Goal: Task Accomplishment & Management: Use online tool/utility

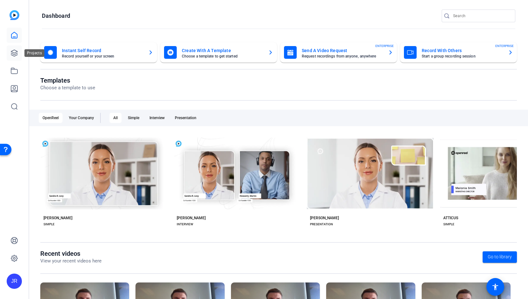
click at [19, 57] on link at bounding box center [14, 52] width 15 height 15
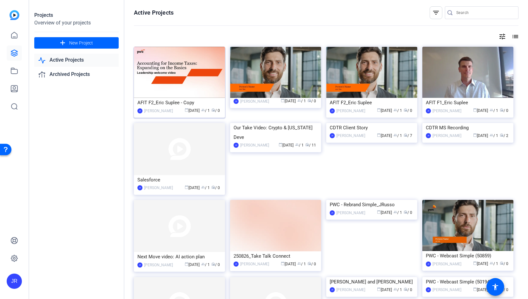
click at [183, 103] on div "AFIT F2_Eric Suplee - Copy" at bounding box center [179, 103] width 84 height 10
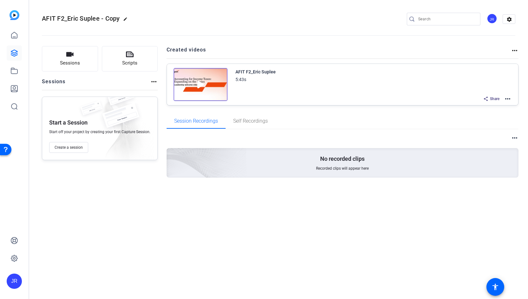
click at [509, 99] on mat-icon "more_horiz" at bounding box center [508, 99] width 8 height 8
click at [482, 113] on span "Duplicate here" at bounding box center [485, 114] width 44 height 8
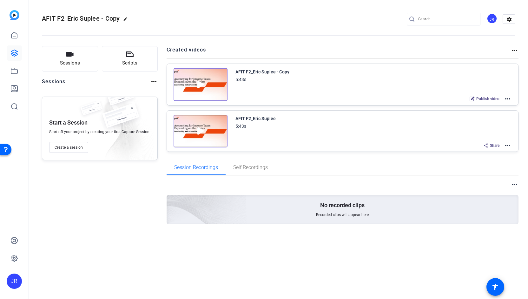
click at [508, 145] on mat-icon "more_horiz" at bounding box center [508, 146] width 8 height 8
click at [489, 151] on span "Edit in Creator" at bounding box center [485, 152] width 44 height 8
click at [509, 99] on mat-icon "more_horiz" at bounding box center [508, 99] width 8 height 8
click at [476, 104] on span "Edit in Creator" at bounding box center [485, 106] width 44 height 8
